Goal: Find contact information: Find contact information

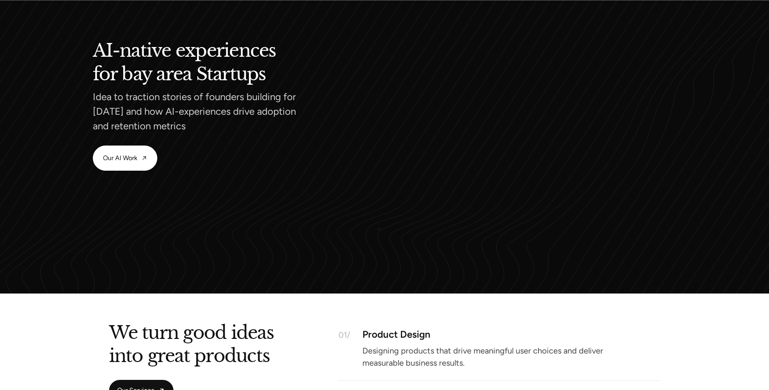
scroll to position [834, 0]
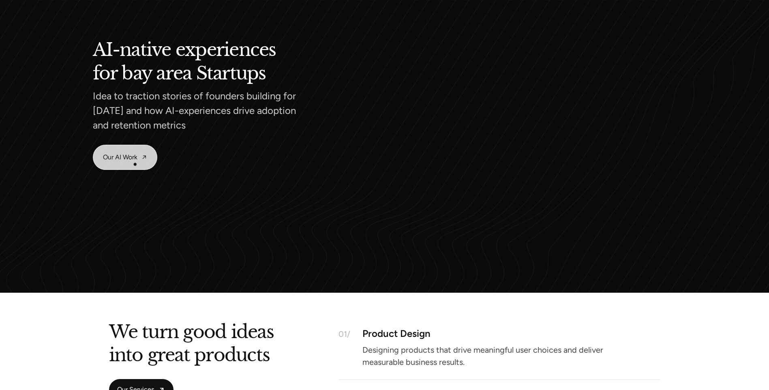
click at [135, 164] on link "Our AI Work" at bounding box center [125, 157] width 64 height 24
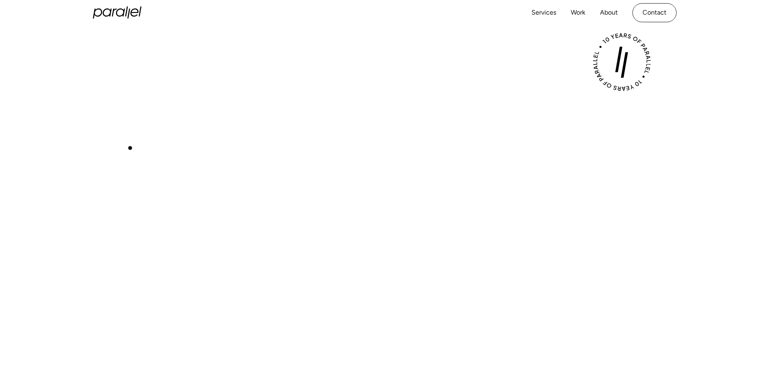
scroll to position [0, 0]
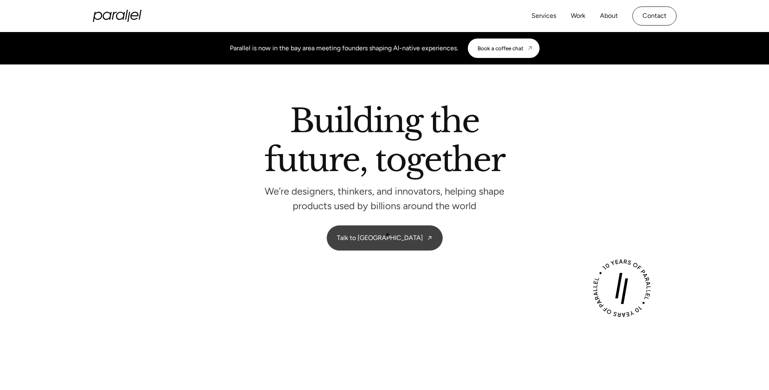
click at [388, 235] on link "Talk to us" at bounding box center [384, 238] width 115 height 24
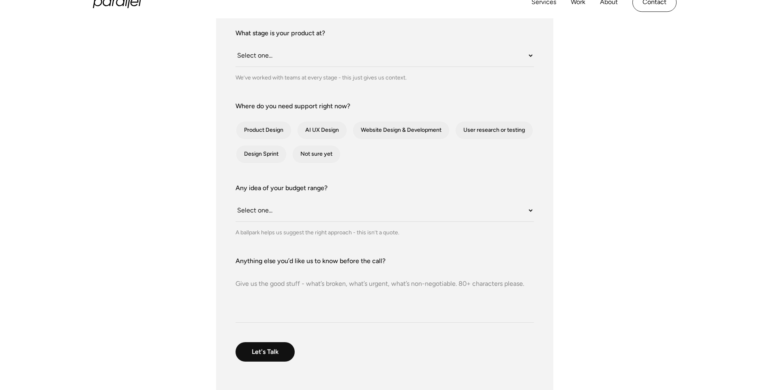
scroll to position [271, 0]
